Goal: Task Accomplishment & Management: Manage account settings

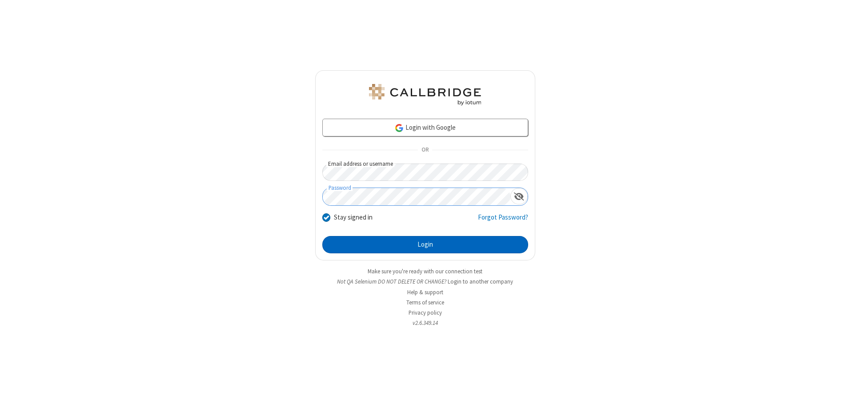
click at [425, 245] on button "Login" at bounding box center [425, 245] width 206 height 18
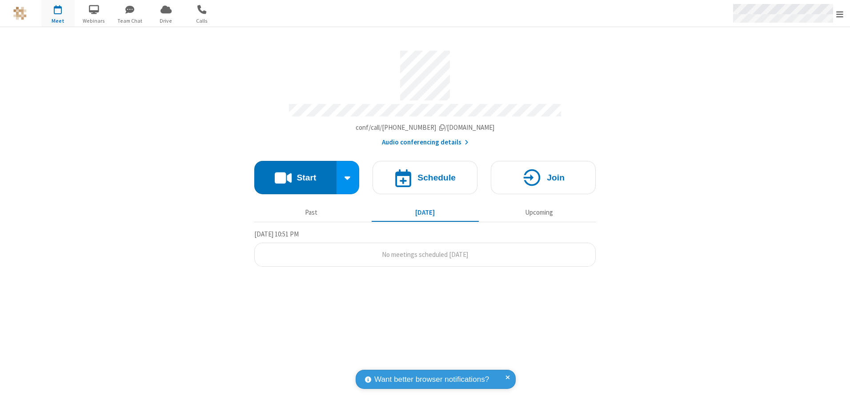
click at [840, 14] on span "Open menu" at bounding box center [839, 14] width 7 height 9
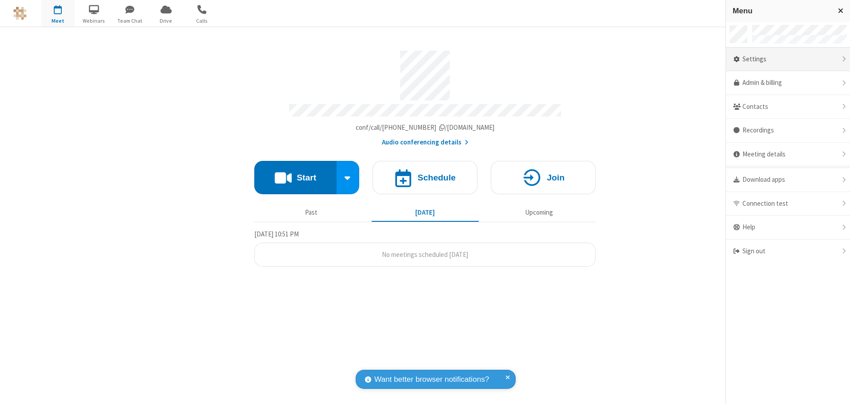
click at [788, 59] on div "Settings" at bounding box center [788, 60] width 124 height 24
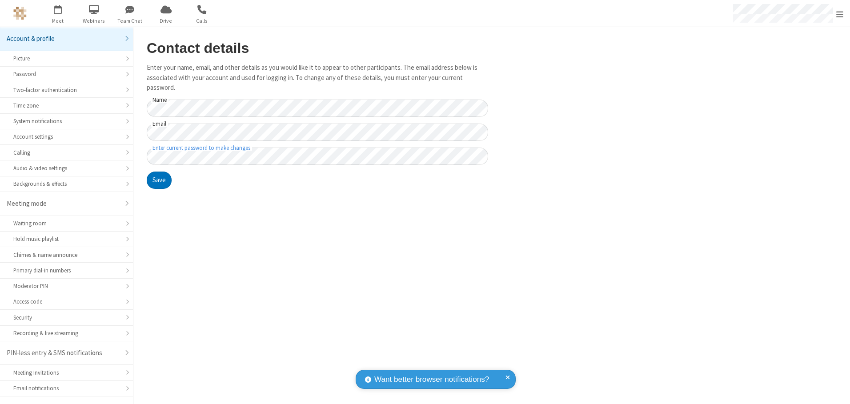
scroll to position [16, 0]
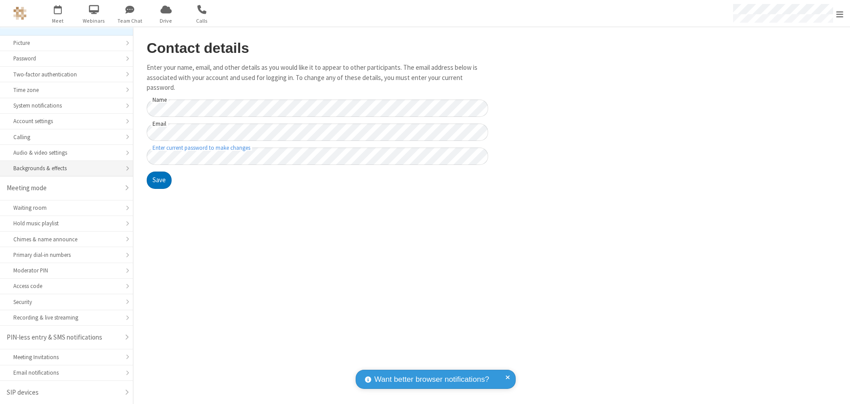
click at [63, 169] on div "Backgrounds & effects" at bounding box center [66, 168] width 106 height 8
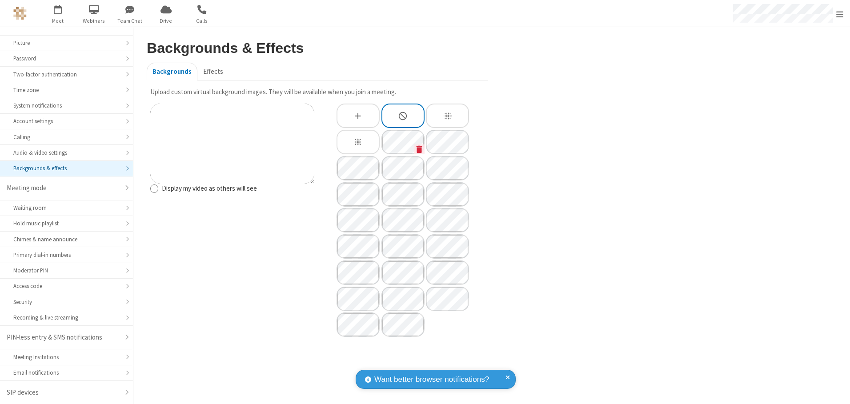
click at [419, 149] on icon "Custom Background" at bounding box center [420, 149] width 6 height 8
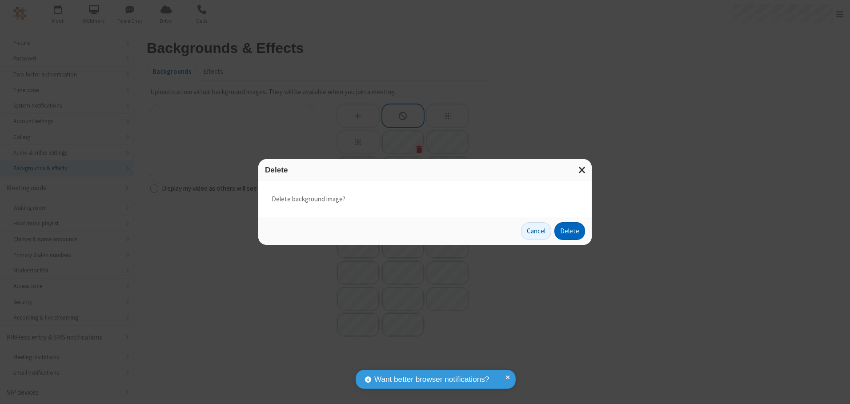
click at [570, 231] on button "Delete" at bounding box center [569, 231] width 31 height 18
